Goal: Communication & Community: Answer question/provide support

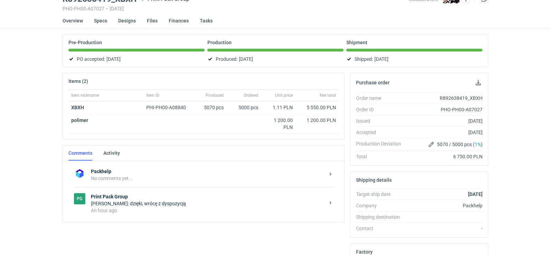
click at [159, 197] on strong "Print Pack Group" at bounding box center [208, 196] width 234 height 7
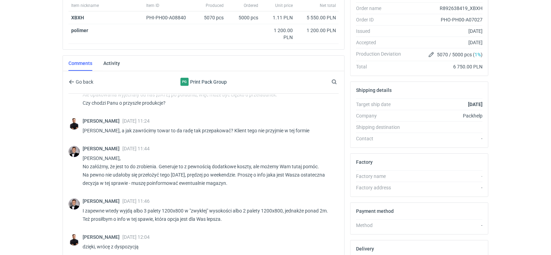
scroll to position [190, 0]
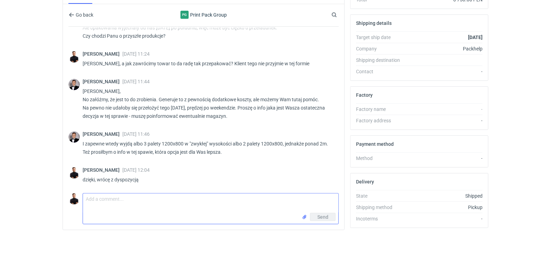
click at [157, 199] on textarea "Comment message" at bounding box center [210, 202] width 255 height 19
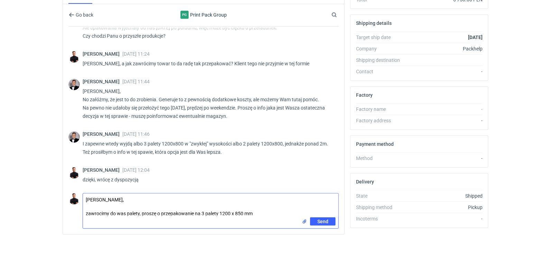
click at [99, 209] on textarea "Panie Filipie, zawrocimy do was palety, proszę o przepakowanie na 3 palety 1200…" at bounding box center [210, 205] width 255 height 24
click at [262, 210] on textarea "Panie Filipie, zawrócimy do was palety, proszę o przepakowanie na 3 palety 1200…" at bounding box center [210, 205] width 255 height 24
type textarea "Panie Filipie, zawrócimy do was palety, proszę o przepakowanie na 3 palety 1200…"
click at [201, 210] on textarea "Panie Filipie, zawrócimy do was palety, proszę o przepakowanie na 3 palety 1200…" at bounding box center [210, 205] width 255 height 24
click at [261, 214] on textarea "Panie Filipie, zawrócimy do was palety, proszę o przepakowanie na 3 palety 1200…" at bounding box center [210, 205] width 255 height 24
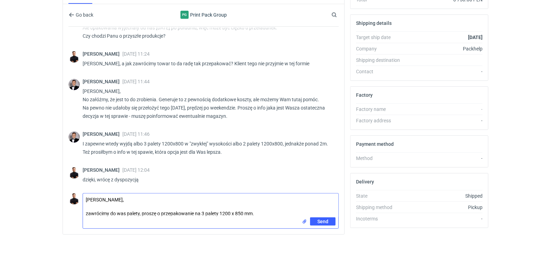
click at [153, 204] on textarea "Panie Filipie, zawrócimy do was palety, proszę o przepakowanie na 3 palety 1200…" at bounding box center [210, 205] width 255 height 24
click at [318, 213] on textarea "Panie Filipie, zawrócimy do was palety, proszę o przepakowanie na 3 palety 1200…" at bounding box center [210, 205] width 255 height 24
click at [318, 219] on span "Send" at bounding box center [322, 221] width 11 height 5
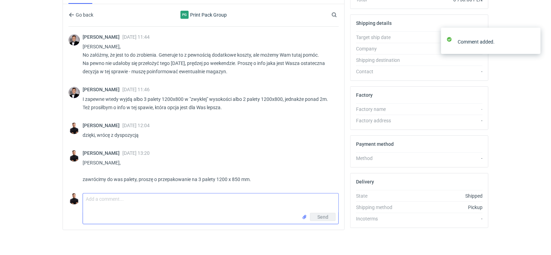
scroll to position [618, 0]
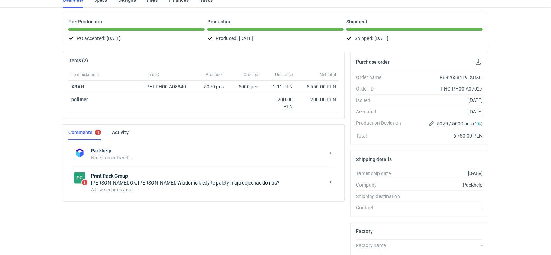
click at [181, 179] on div "Filip Sobolewski: Ok, ogarniemy. Wiadomo kiedy te palety maja dojechać do nas?" at bounding box center [208, 182] width 234 height 7
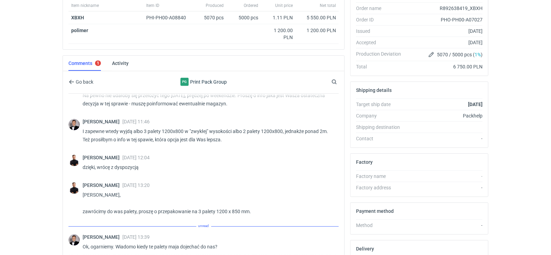
scroll to position [190, 0]
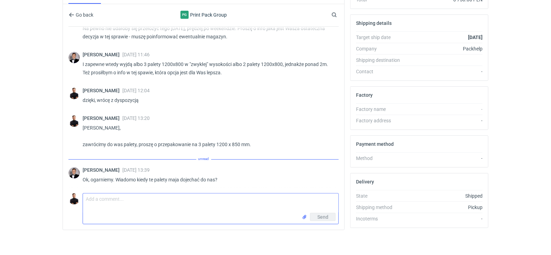
click at [149, 193] on textarea "Comment message" at bounding box center [210, 202] width 255 height 19
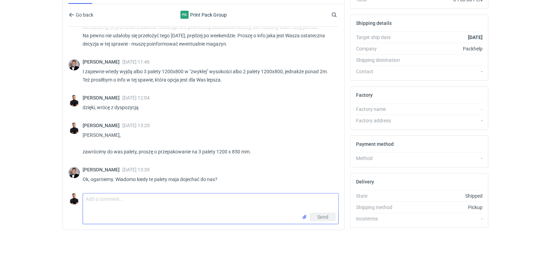
scroll to position [618, 0]
type textarea "dowiem się i dam znać jak tylko dostanę info od logistyki"
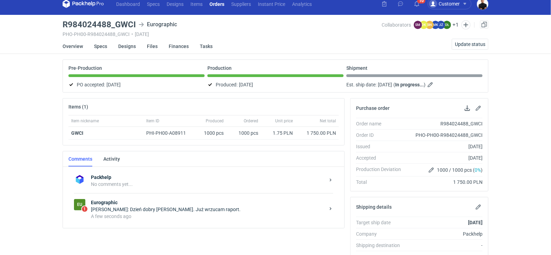
scroll to position [8, 0]
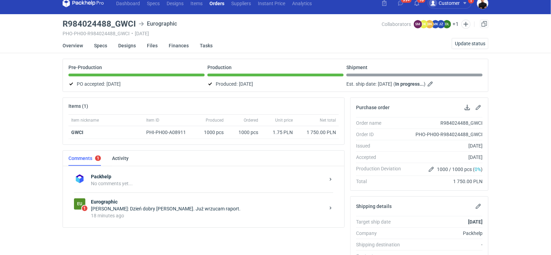
click at [256, 198] on strong "Eurographic" at bounding box center [208, 201] width 234 height 7
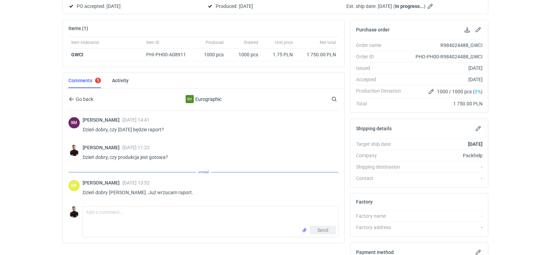
scroll to position [97, 0]
